Goal: Information Seeking & Learning: Learn about a topic

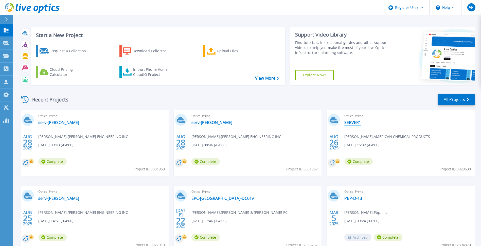
click at [350, 122] on link "SERVER1" at bounding box center [352, 122] width 17 height 5
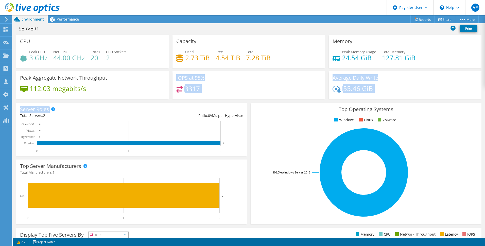
drag, startPoint x: 174, startPoint y: 78, endPoint x: 218, endPoint y: 101, distance: 49.7
click at [218, 101] on section "CPU Peak CPU 3 GHz Net CPU 44.00 GHz Cores 20 CPU Sockets 2 Capacity Used 2.73 …" at bounding box center [249, 182] width 472 height 295
click at [211, 89] on div "3317" at bounding box center [248, 91] width 145 height 11
click at [194, 93] on div "3317" at bounding box center [248, 91] width 145 height 11
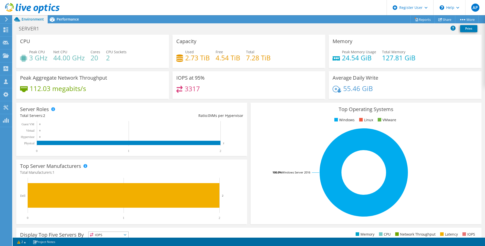
click at [77, 15] on header "AP Dell User Arianna Price Arianna.Price@Dell.com Dell My Profile Log Out \n He…" at bounding box center [242, 7] width 485 height 15
click at [75, 22] on div "Performance" at bounding box center [65, 19] width 35 height 8
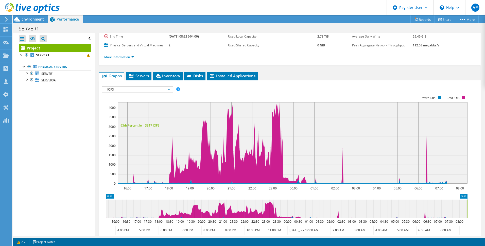
scroll to position [8, 0]
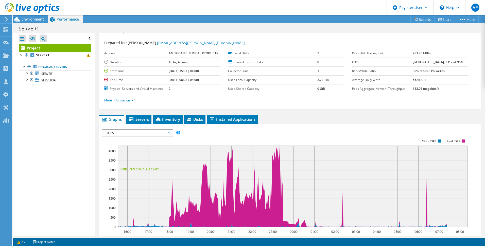
click at [149, 132] on span "IOPS" at bounding box center [137, 133] width 65 height 6
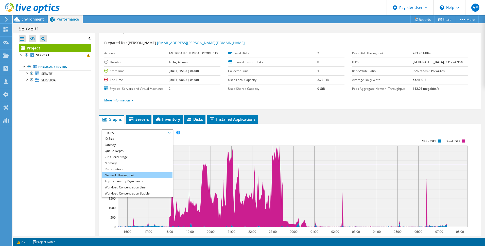
scroll to position [18, 0]
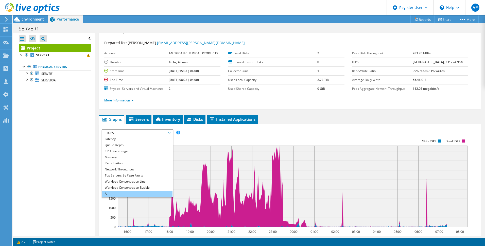
click at [123, 192] on li "All" at bounding box center [137, 194] width 70 height 6
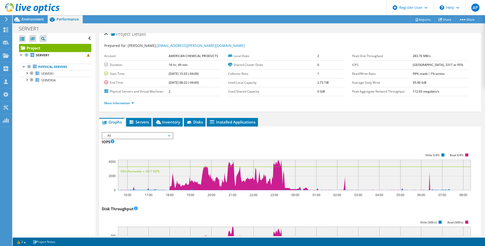
scroll to position [0, 0]
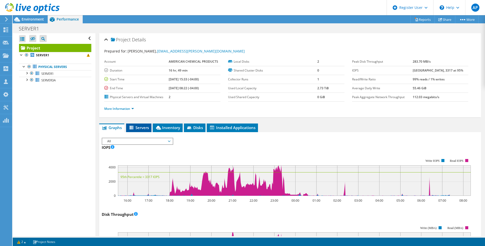
click at [139, 129] on span "Servers" at bounding box center [139, 127] width 20 height 5
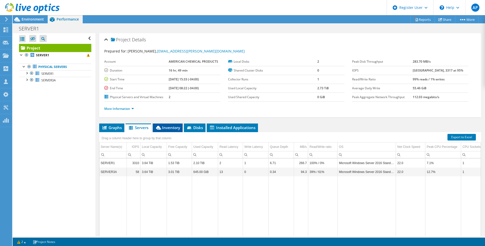
click at [172, 127] on span "Inventory" at bounding box center [167, 127] width 25 height 5
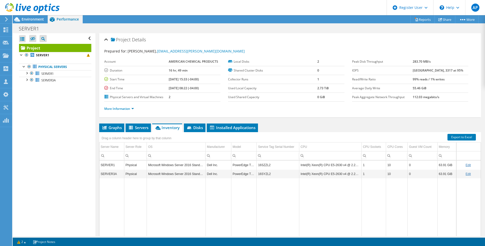
click at [263, 164] on td "16SZZL2" at bounding box center [278, 164] width 43 height 9
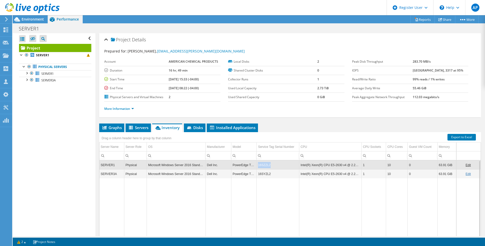
click at [263, 164] on td "16SZZL2" at bounding box center [278, 164] width 43 height 9
copy td "16SZZL2"
drag, startPoint x: 296, startPoint y: 70, endPoint x: 299, endPoint y: 59, distance: 11.2
click at [296, 70] on label "Shared Cluster Disks" at bounding box center [272, 70] width 89 height 5
click at [322, 128] on ul "Graphs Servers Inventory Hypervisor Disks Cluster Disks Installed Applications" at bounding box center [289, 127] width 381 height 9
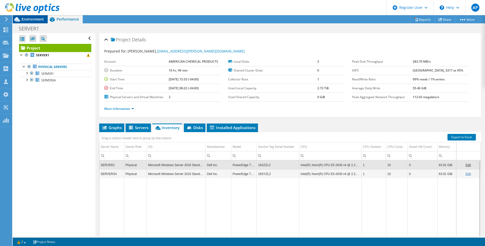
click at [36, 17] on span "Environment" at bounding box center [33, 19] width 22 height 5
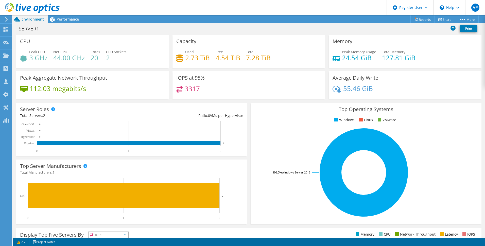
drag, startPoint x: 70, startPoint y: 20, endPoint x: 74, endPoint y: 25, distance: 5.7
click at [70, 22] on div "Performance" at bounding box center [65, 19] width 35 height 8
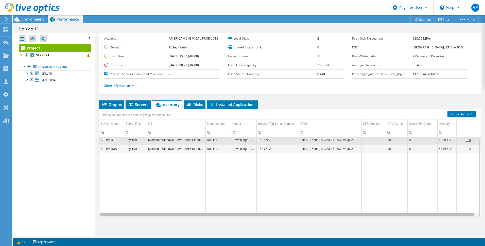
scroll to position [0, 3]
drag, startPoint x: 310, startPoint y: 215, endPoint x: 364, endPoint y: 209, distance: 54.3
click at [364, 209] on body "AP Dell User Arianna Price Arianna.Price@Dell.com Dell My Profile Log Out \n He…" at bounding box center [242, 123] width 485 height 246
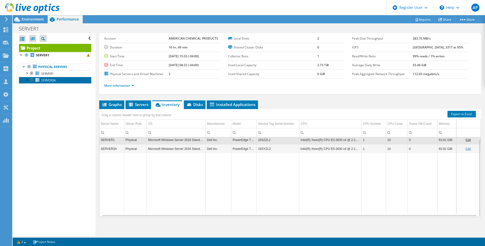
click at [47, 81] on span "SERVER3A" at bounding box center [48, 80] width 14 height 4
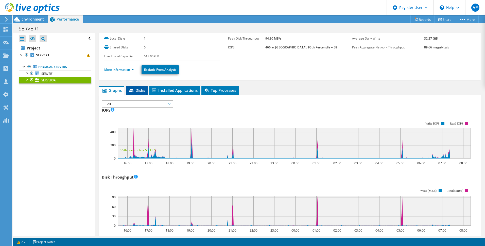
click at [138, 92] on span "Disks" at bounding box center [137, 90] width 16 height 5
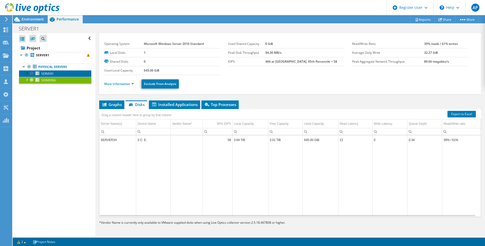
click at [53, 75] on span "SERVER1" at bounding box center [47, 73] width 12 height 4
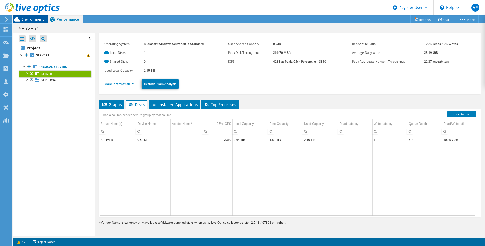
click at [35, 18] on span "Environment" at bounding box center [33, 19] width 22 height 5
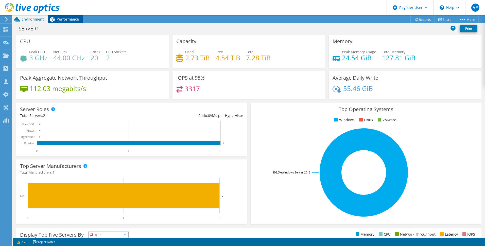
click at [73, 16] on div "Performance" at bounding box center [65, 19] width 35 height 8
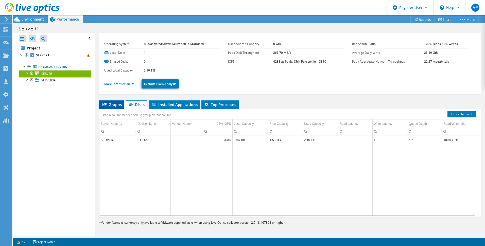
click at [114, 105] on span "Graphs" at bounding box center [112, 104] width 20 height 5
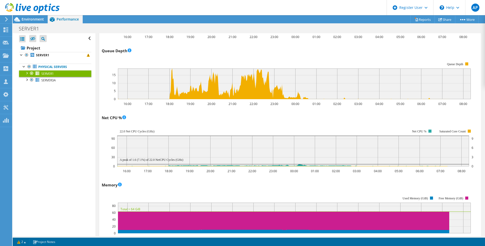
scroll to position [454, 0]
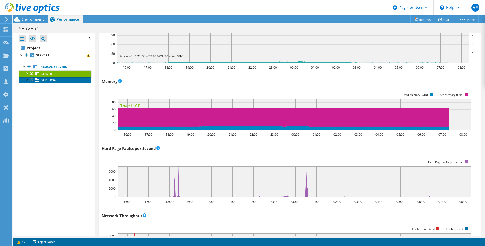
click at [44, 80] on span "SERVER3A" at bounding box center [48, 80] width 14 height 4
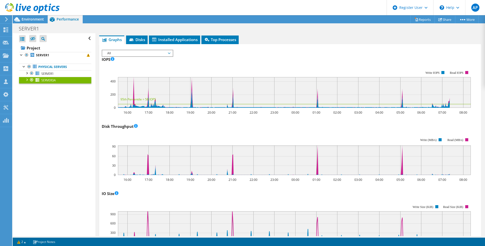
scroll to position [0, 0]
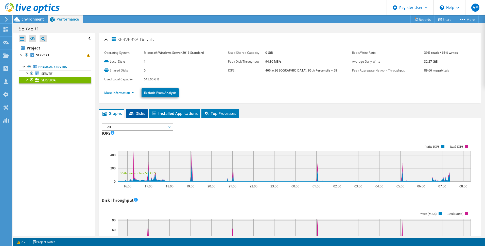
click at [141, 114] on span "Disks" at bounding box center [137, 113] width 16 height 5
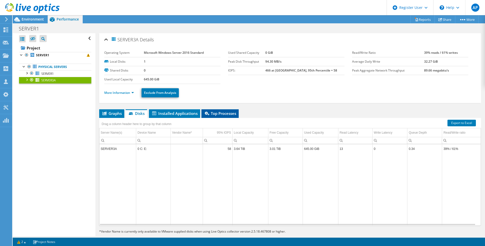
click at [220, 115] on span "Top Processes" at bounding box center [220, 113] width 32 height 5
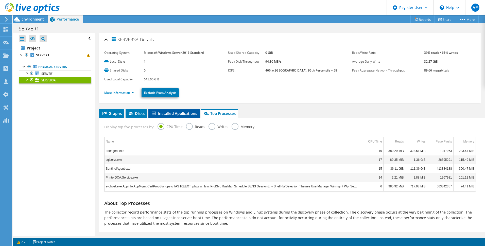
click at [169, 113] on span "Installed Applications" at bounding box center [174, 113] width 46 height 5
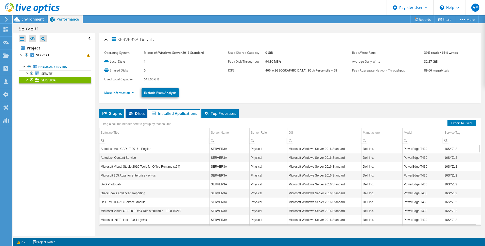
click at [134, 113] on icon at bounding box center [131, 113] width 5 height 3
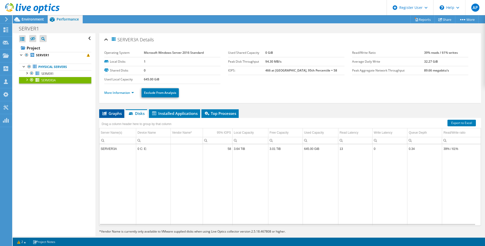
click at [109, 115] on span "Graphs" at bounding box center [112, 113] width 20 height 5
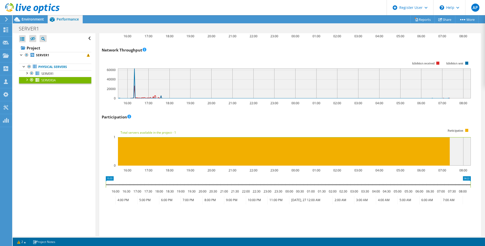
scroll to position [660, 0]
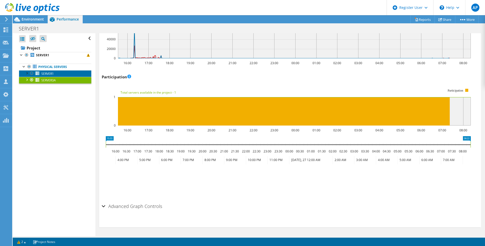
click at [46, 73] on span "SERVER1" at bounding box center [47, 73] width 12 height 4
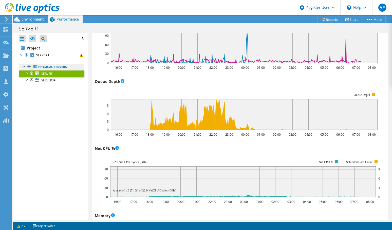
scroll to position [340, 0]
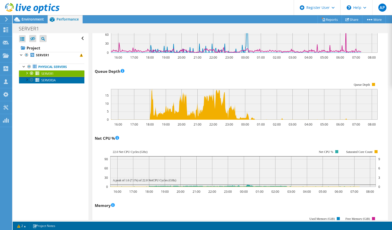
click at [52, 80] on span "SERVER3A" at bounding box center [48, 80] width 14 height 4
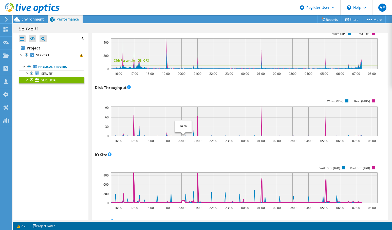
scroll to position [61, 0]
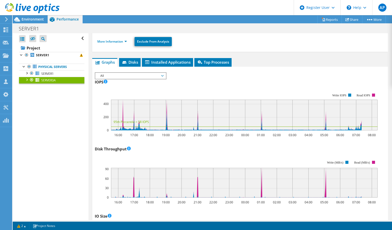
click at [124, 76] on span "All" at bounding box center [130, 76] width 65 height 6
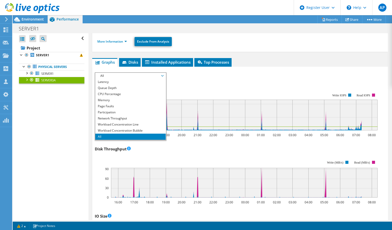
click at [235, 81] on div "IOPS 16:00 17:00 18:00 19:00 20:00 21:00 22:00 23:00 00:00 01:00 02:00 03:00 04…" at bounding box center [240, 108] width 291 height 60
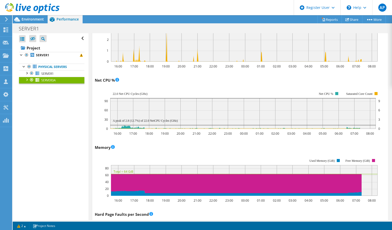
scroll to position [416, 0]
